Goal: Information Seeking & Learning: Learn about a topic

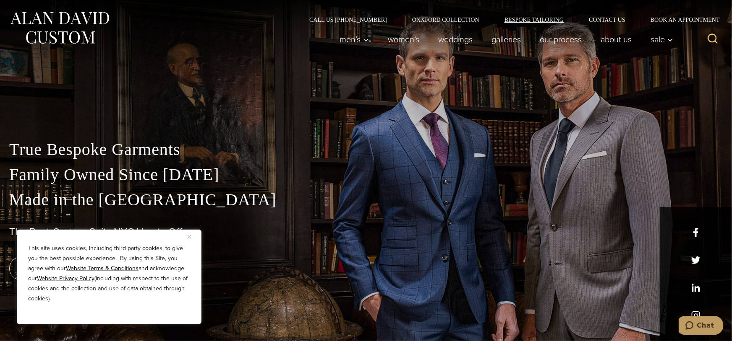
click at [519, 20] on link "Bespoke Tailoring" at bounding box center [534, 20] width 84 height 6
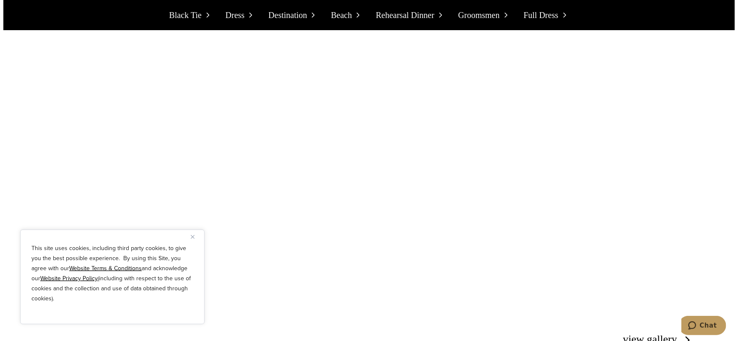
scroll to position [3784, 0]
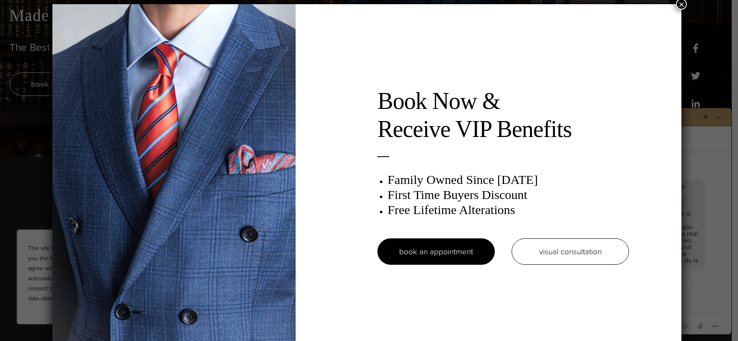
click at [687, 6] on button "×" at bounding box center [681, 4] width 11 height 11
